Goal: Information Seeking & Learning: Learn about a topic

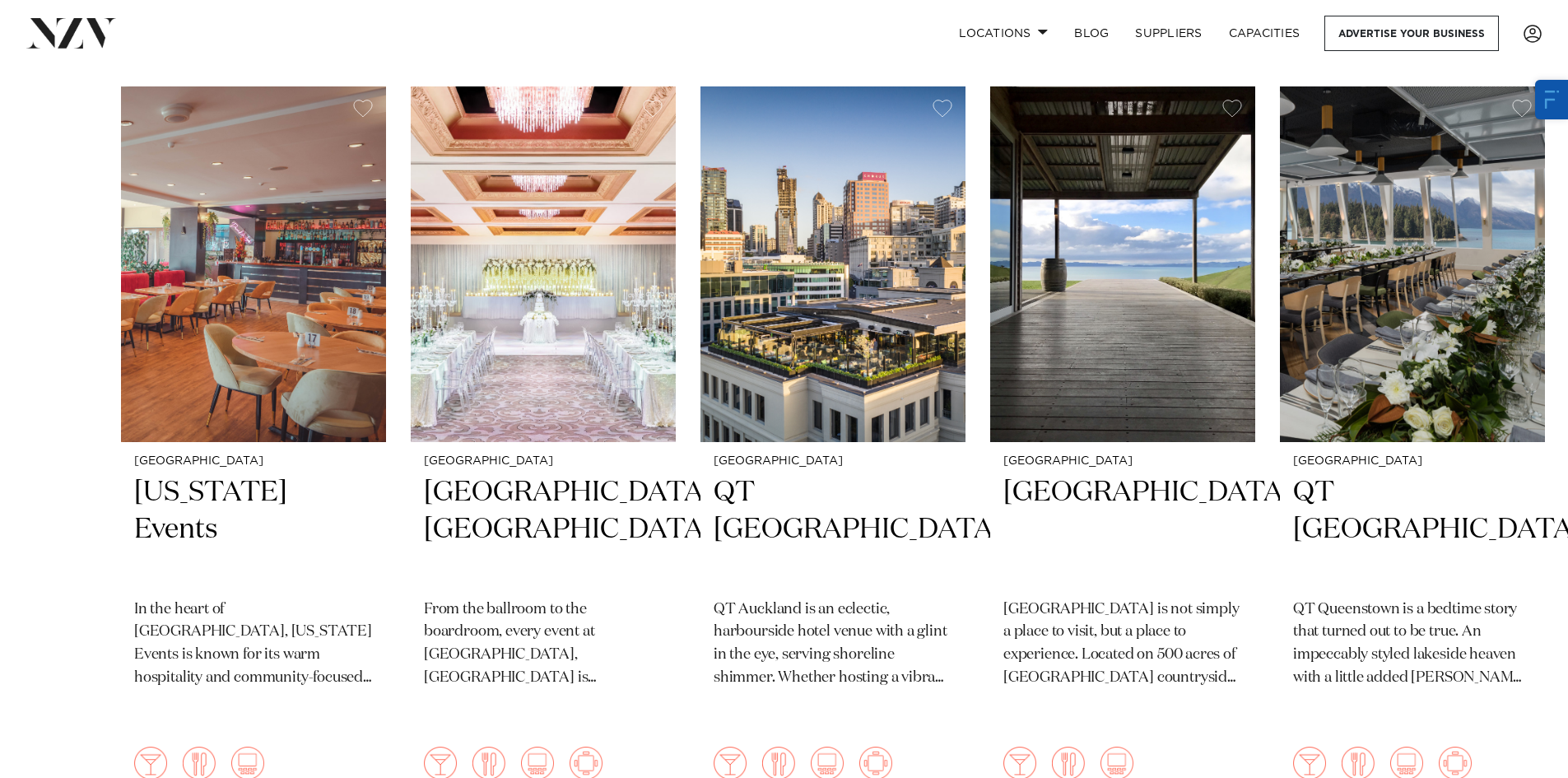
scroll to position [329, 0]
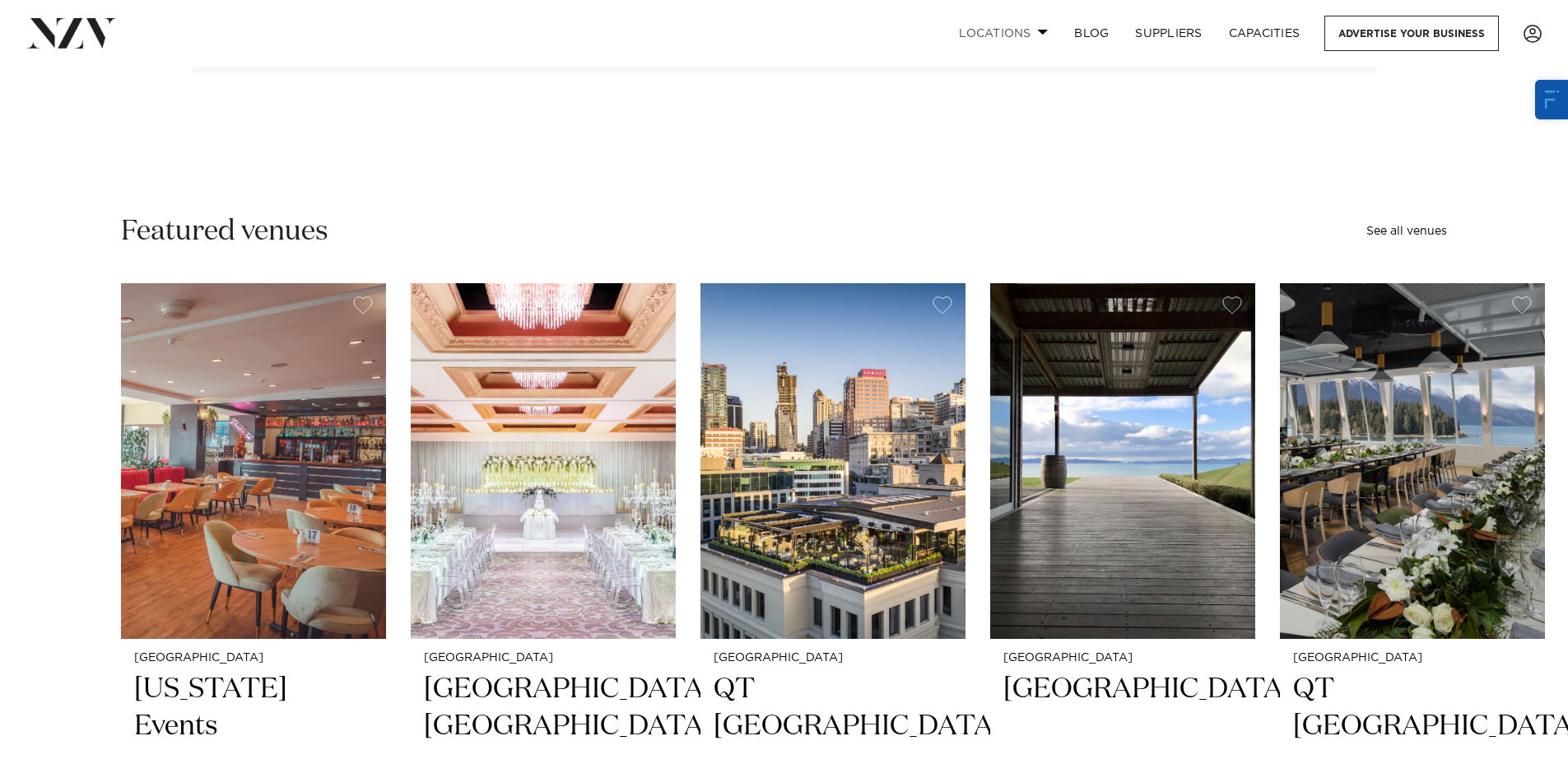
click at [1016, 41] on link "Locations" at bounding box center [1004, 33] width 115 height 36
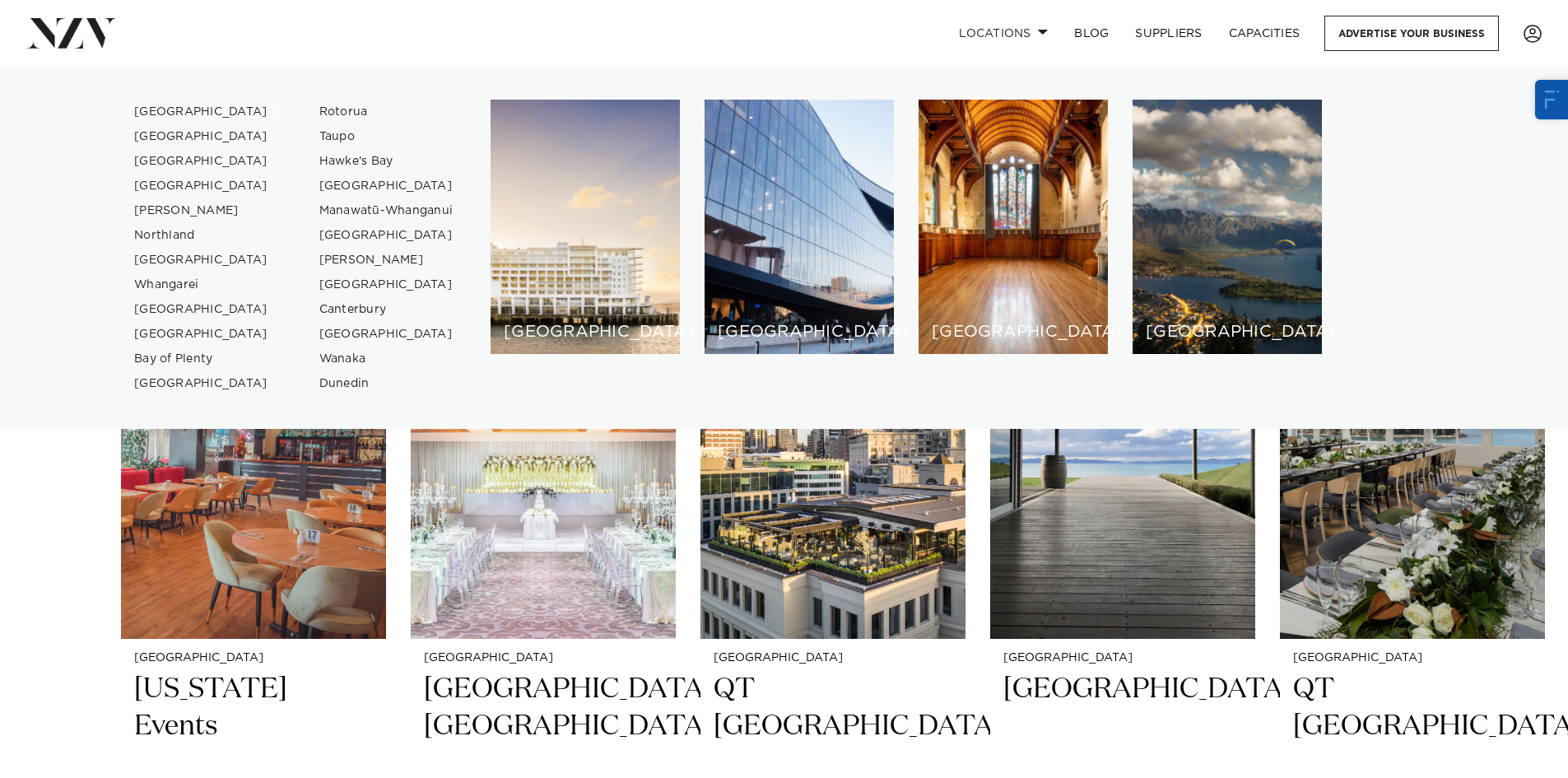
click at [177, 104] on link "[GEOGRAPHIC_DATA]" at bounding box center [201, 112] width 161 height 25
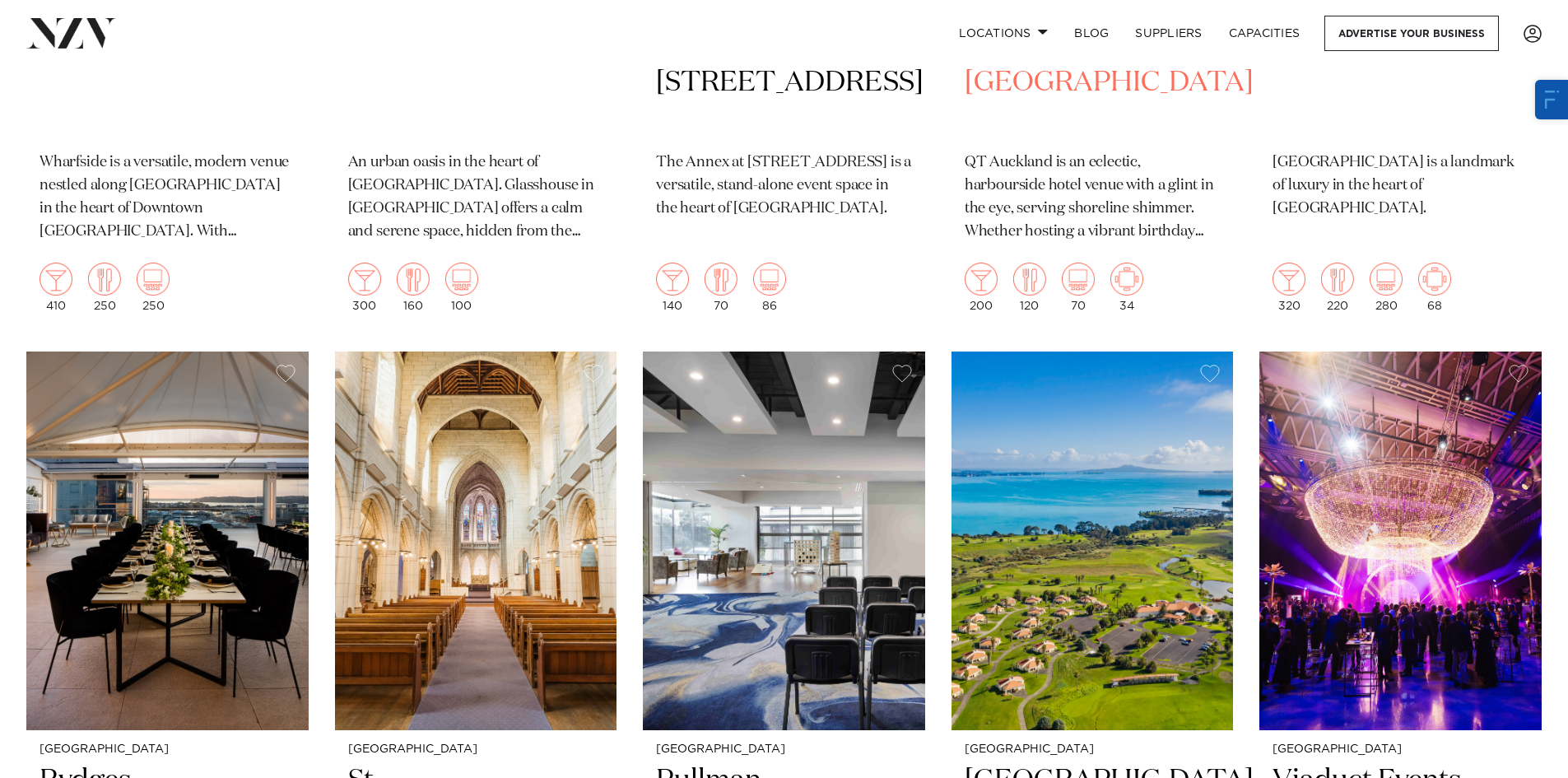
scroll to position [5023, 0]
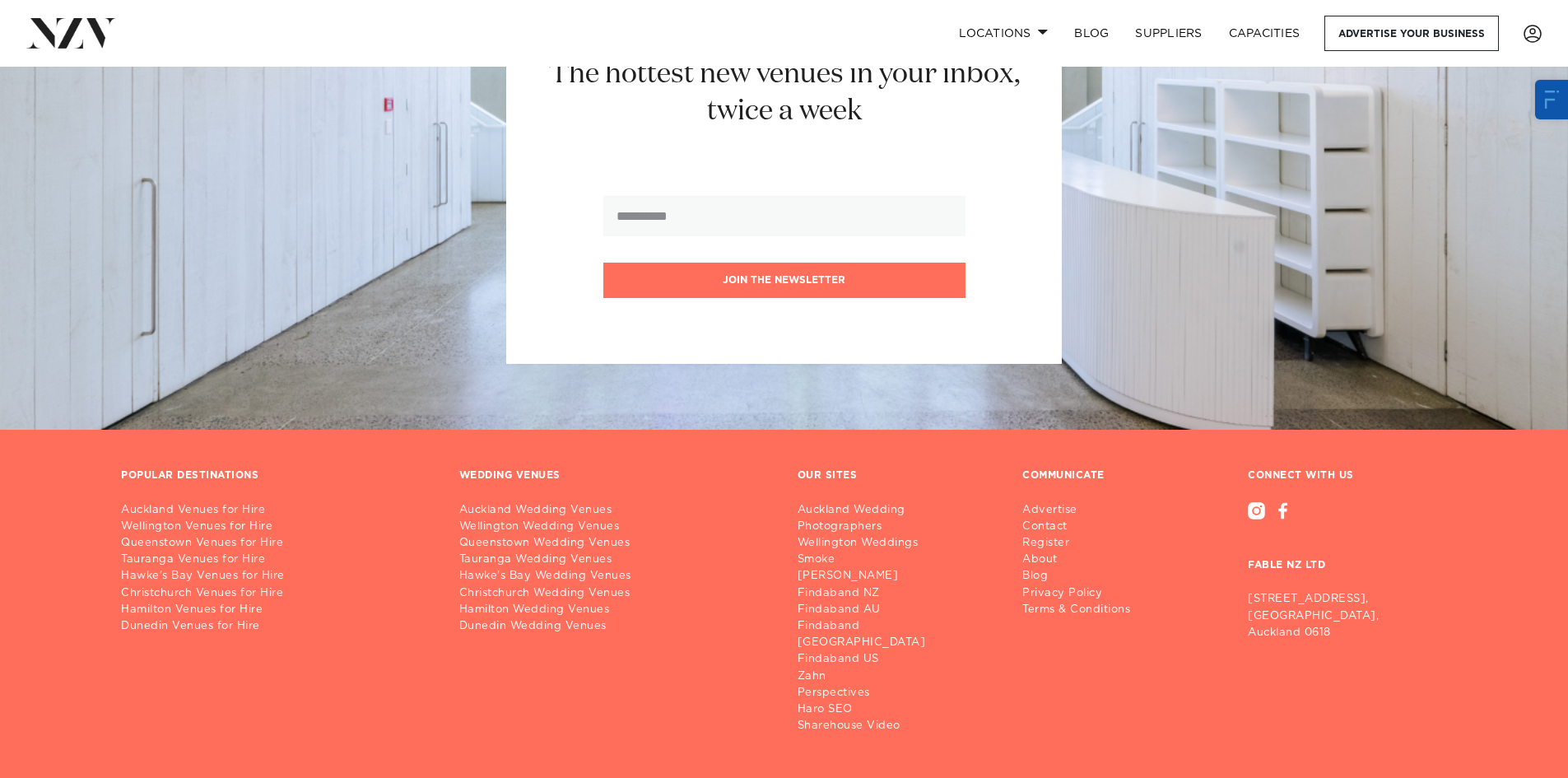
drag, startPoint x: 935, startPoint y: 347, endPoint x: 971, endPoint y: 774, distance: 428.5
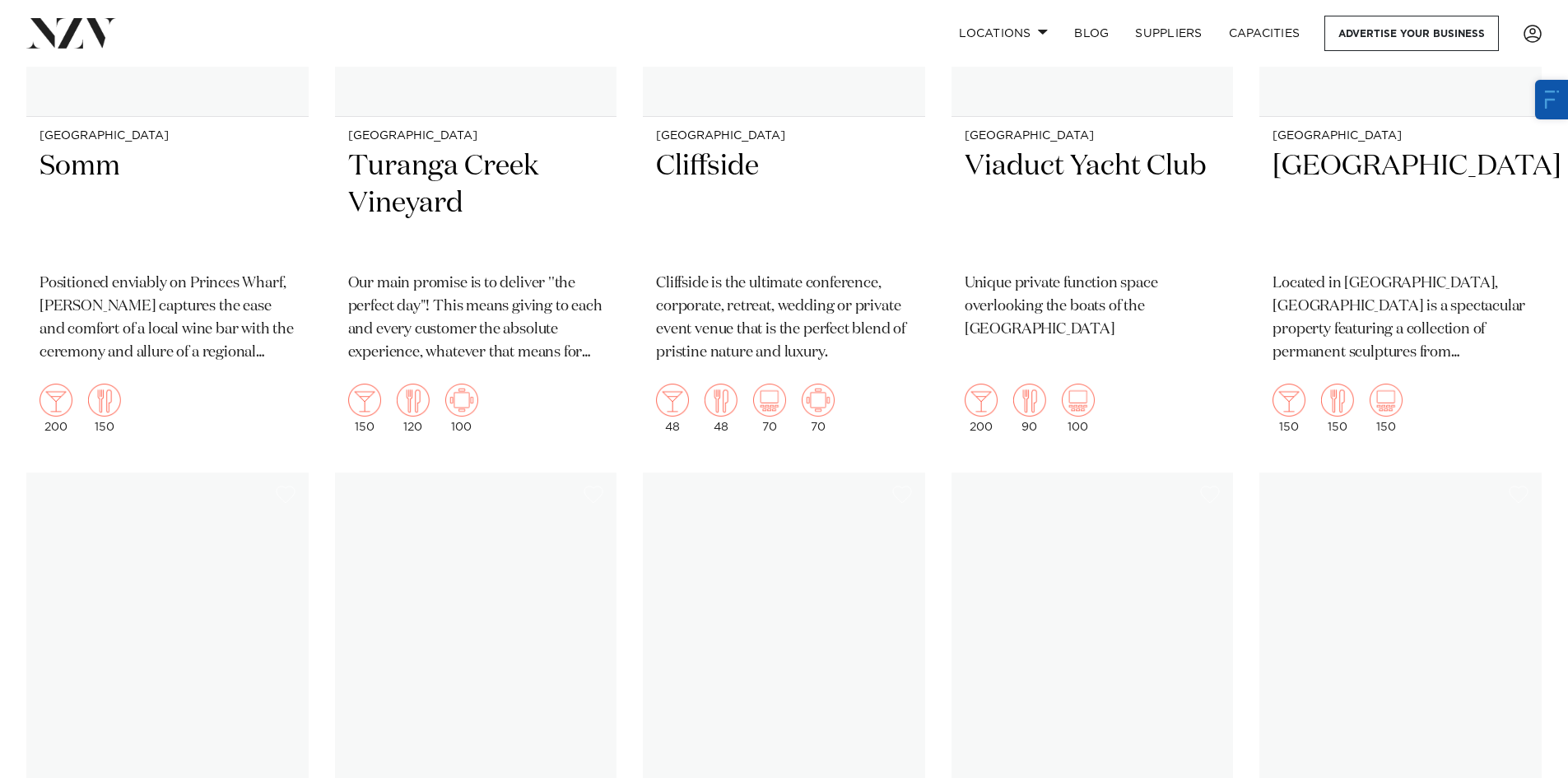
scroll to position [19342, 0]
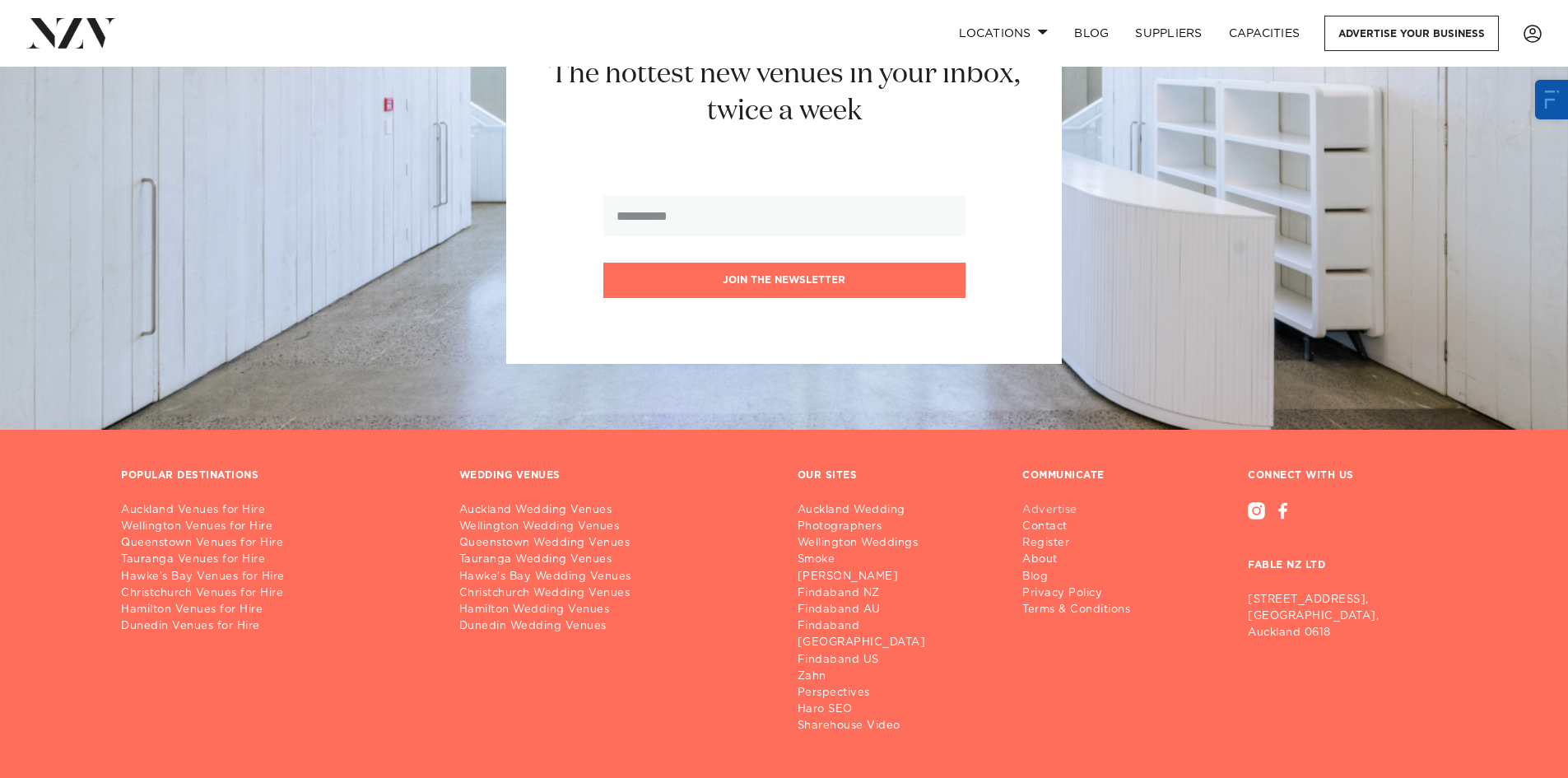
click at [1057, 502] on link "Advertise" at bounding box center [1082, 510] width 121 height 16
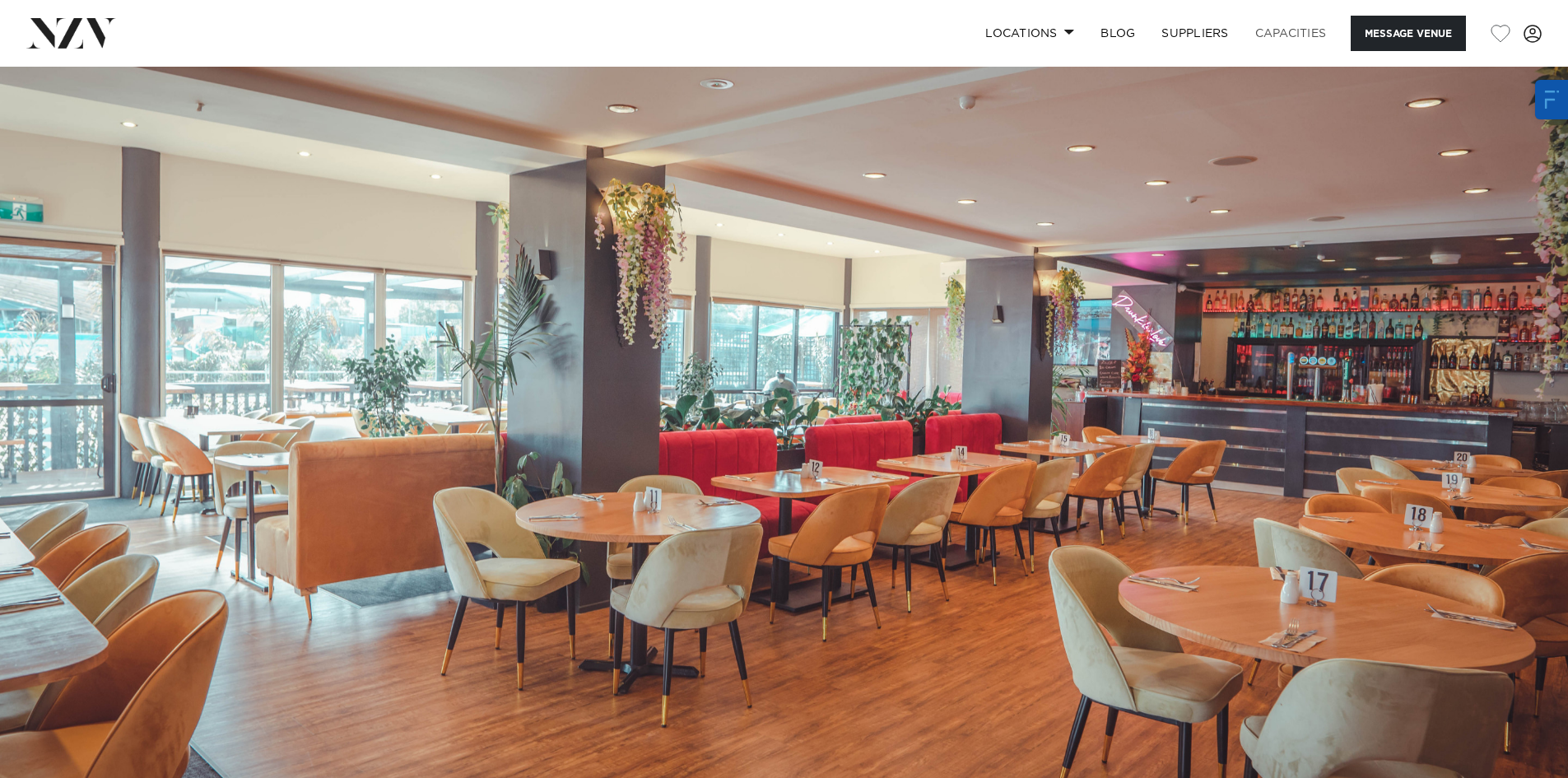
click at [1269, 32] on link "Capacities" at bounding box center [1291, 33] width 98 height 36
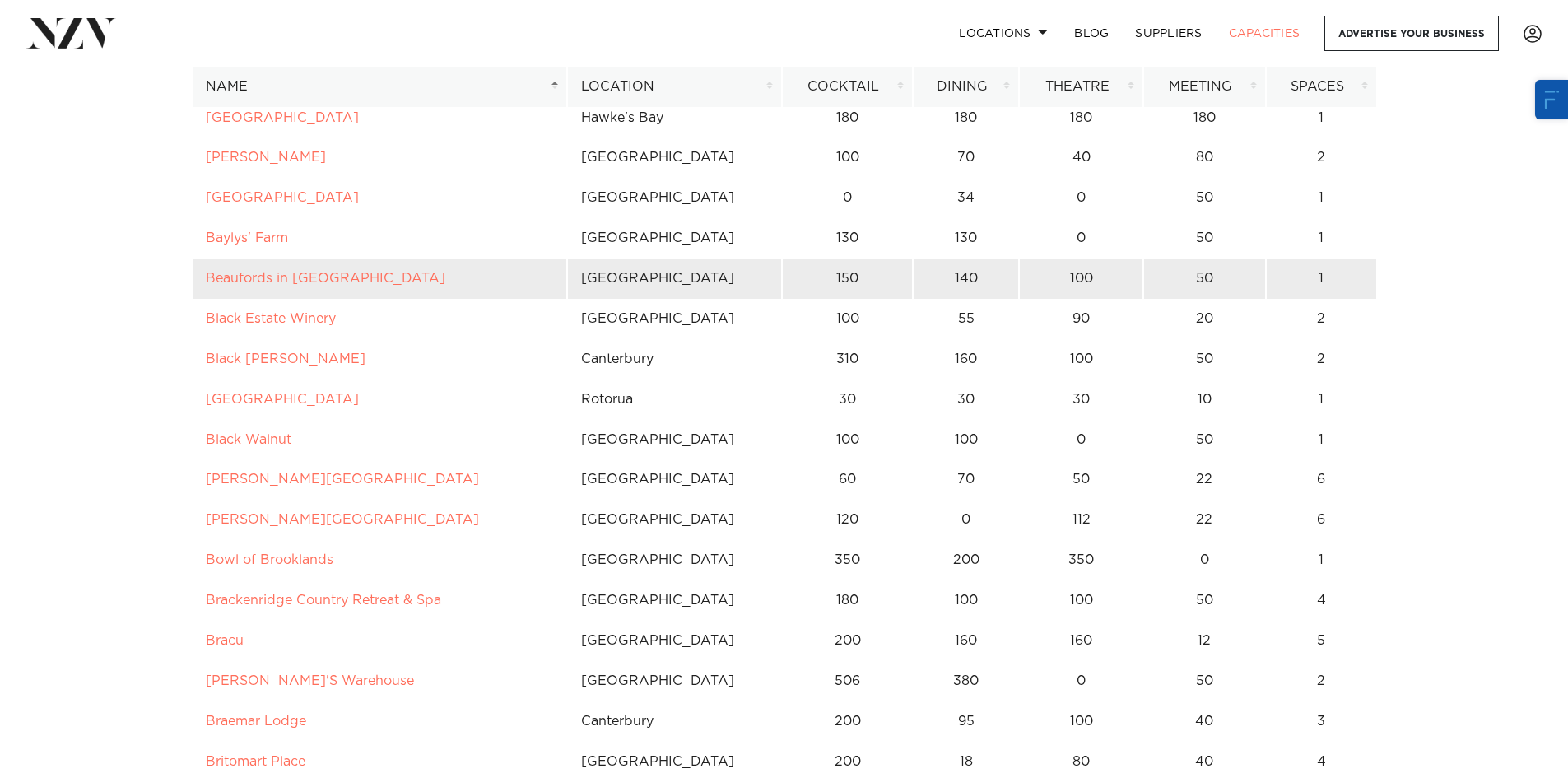
scroll to position [988, 0]
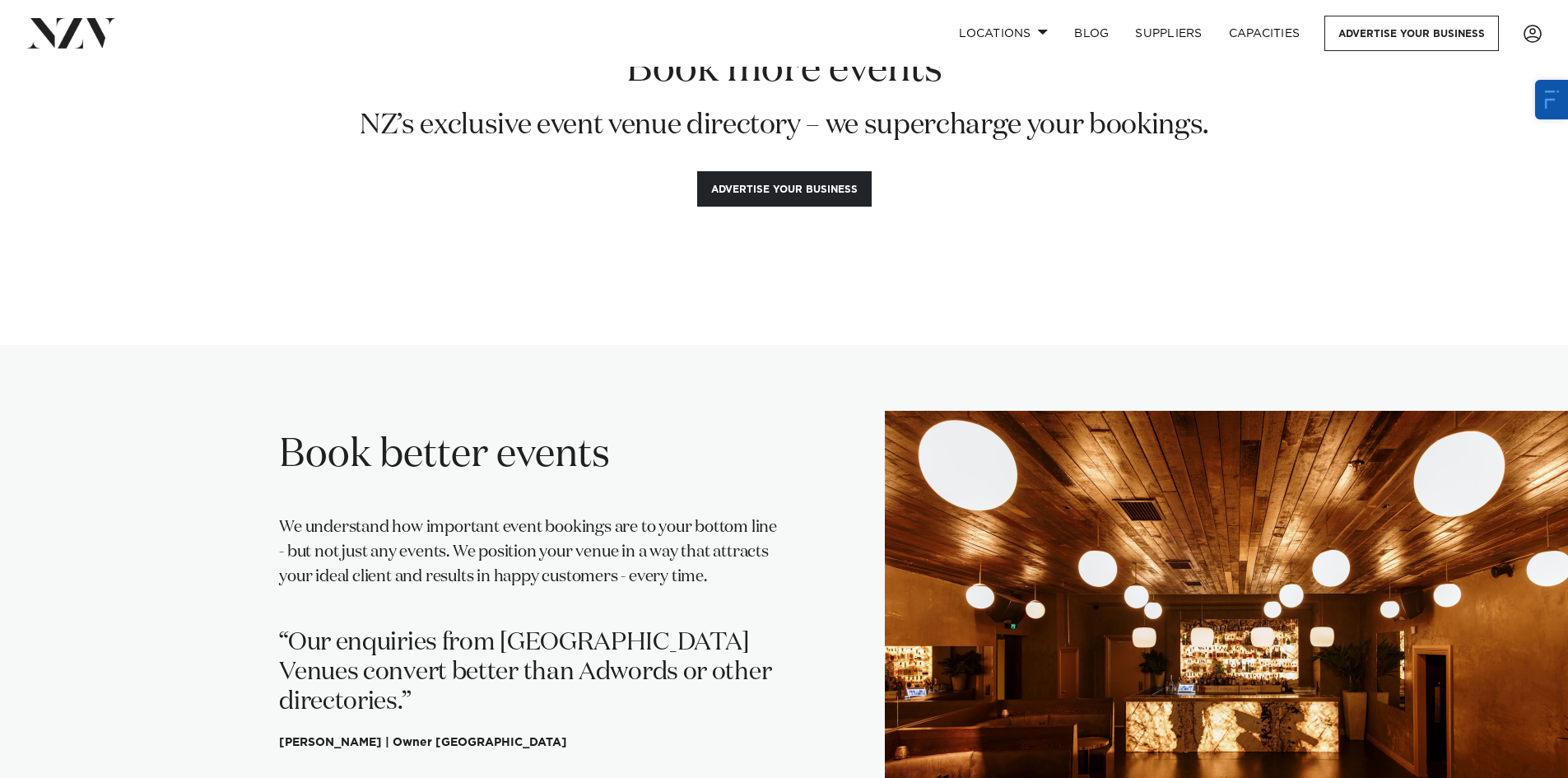
scroll to position [165, 0]
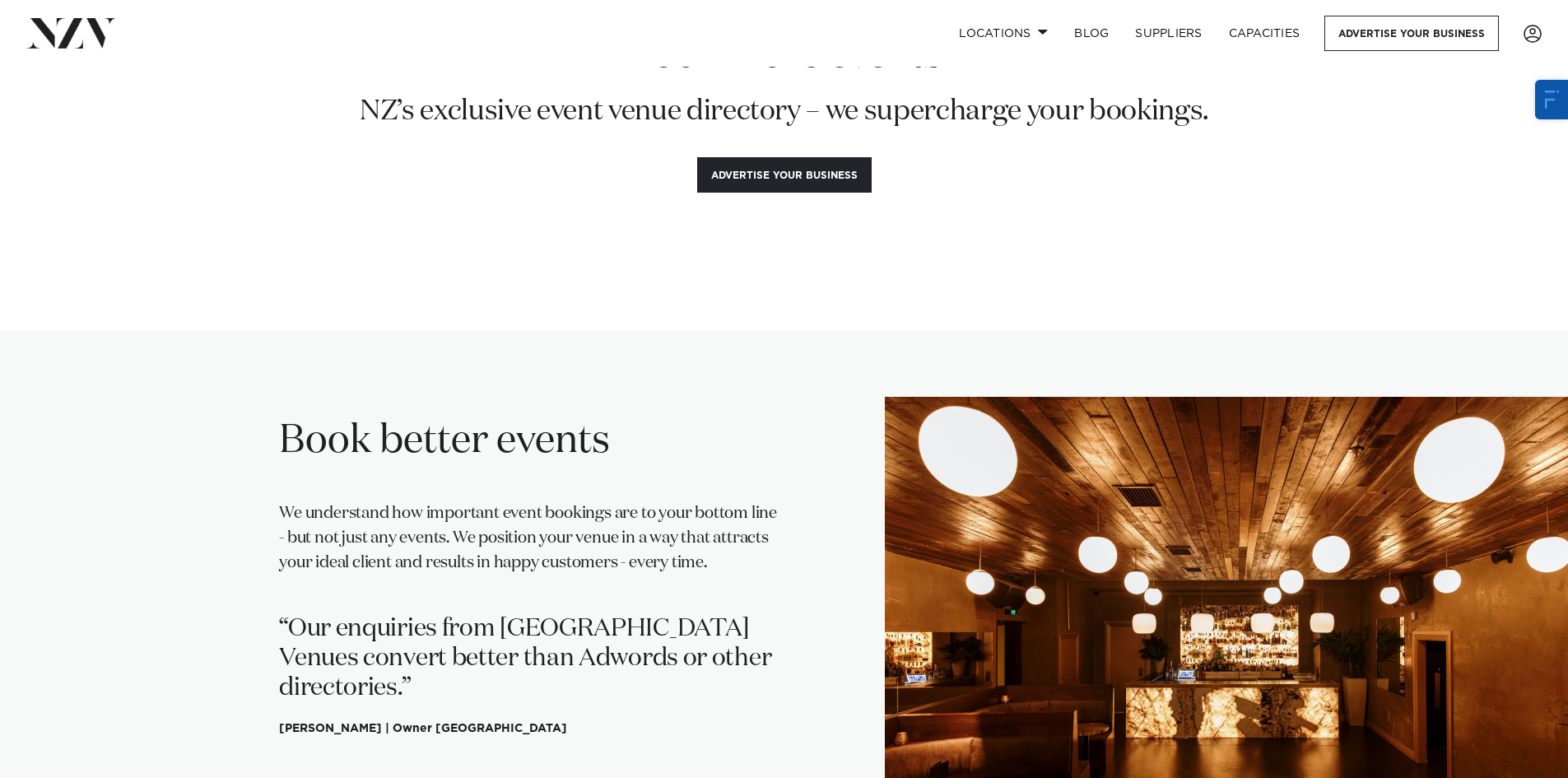
click at [758, 368] on div "Book better events We understand how important event bookings are to your botto…" at bounding box center [531, 577] width 504 height 493
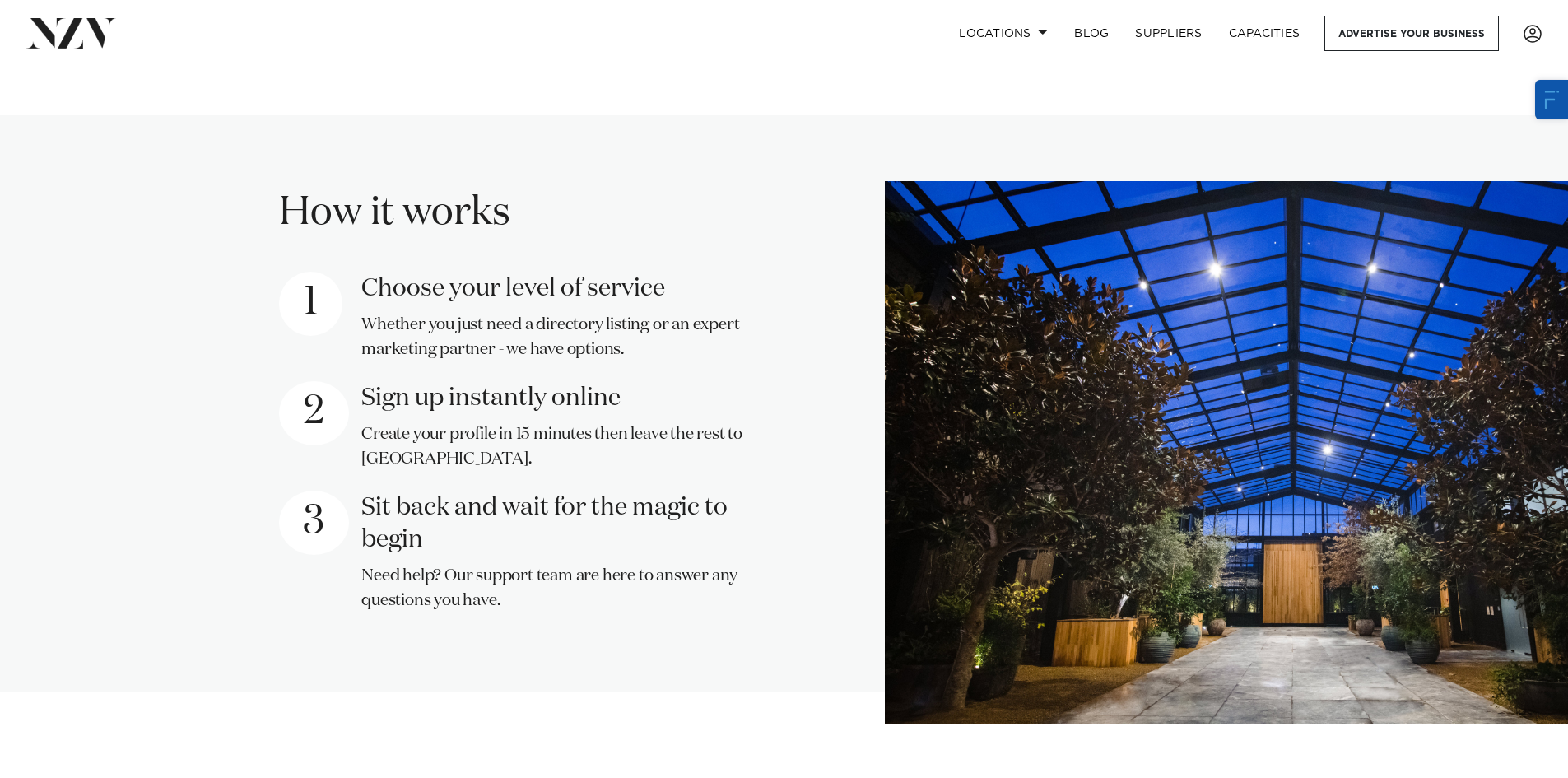
scroll to position [1812, 0]
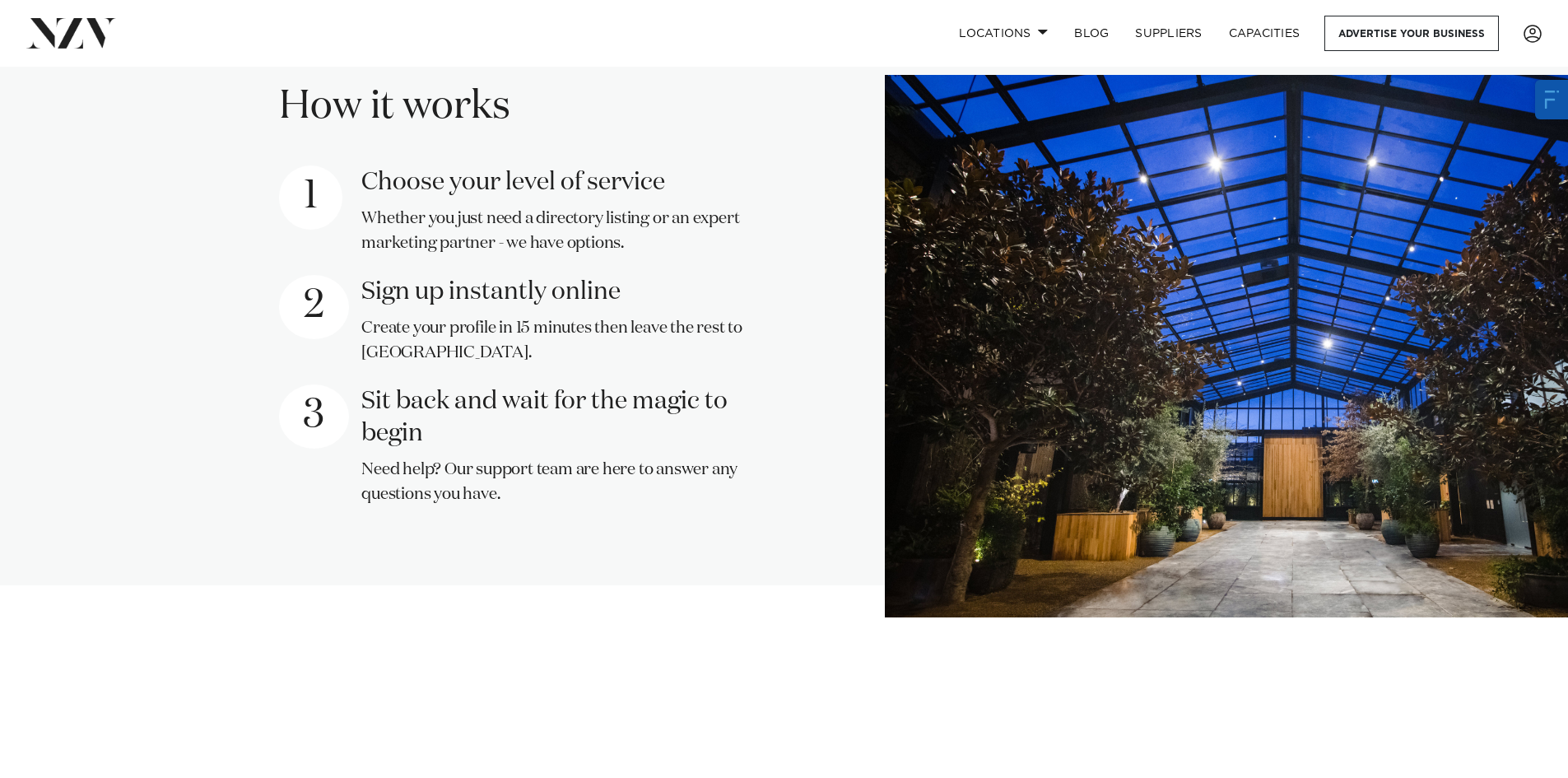
click at [776, 461] on div "Choose your level of service Whether you just need a directory listing or an ex…" at bounding box center [531, 345] width 504 height 361
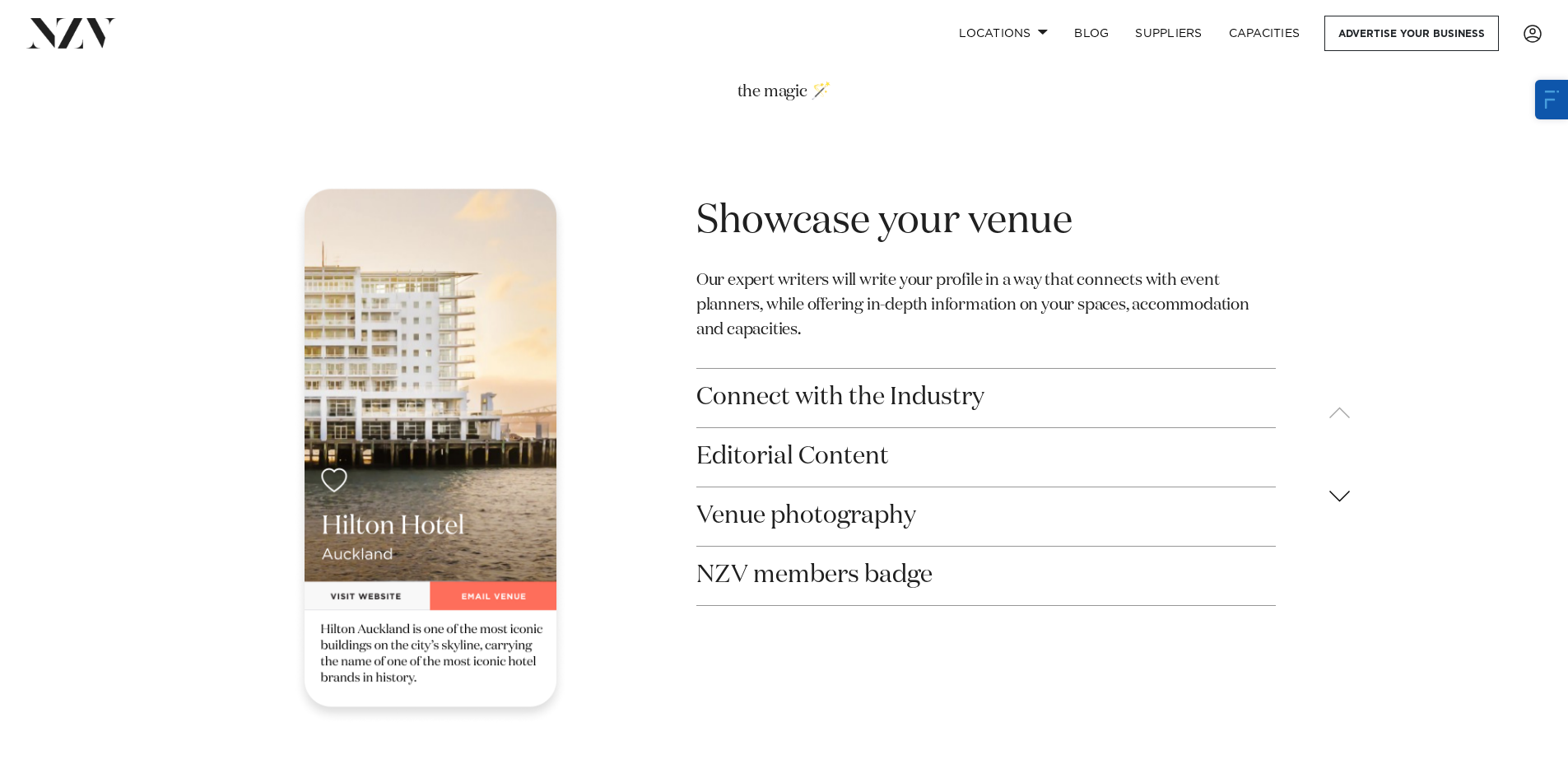
scroll to position [2552, 0]
